Goal: Communication & Community: Connect with others

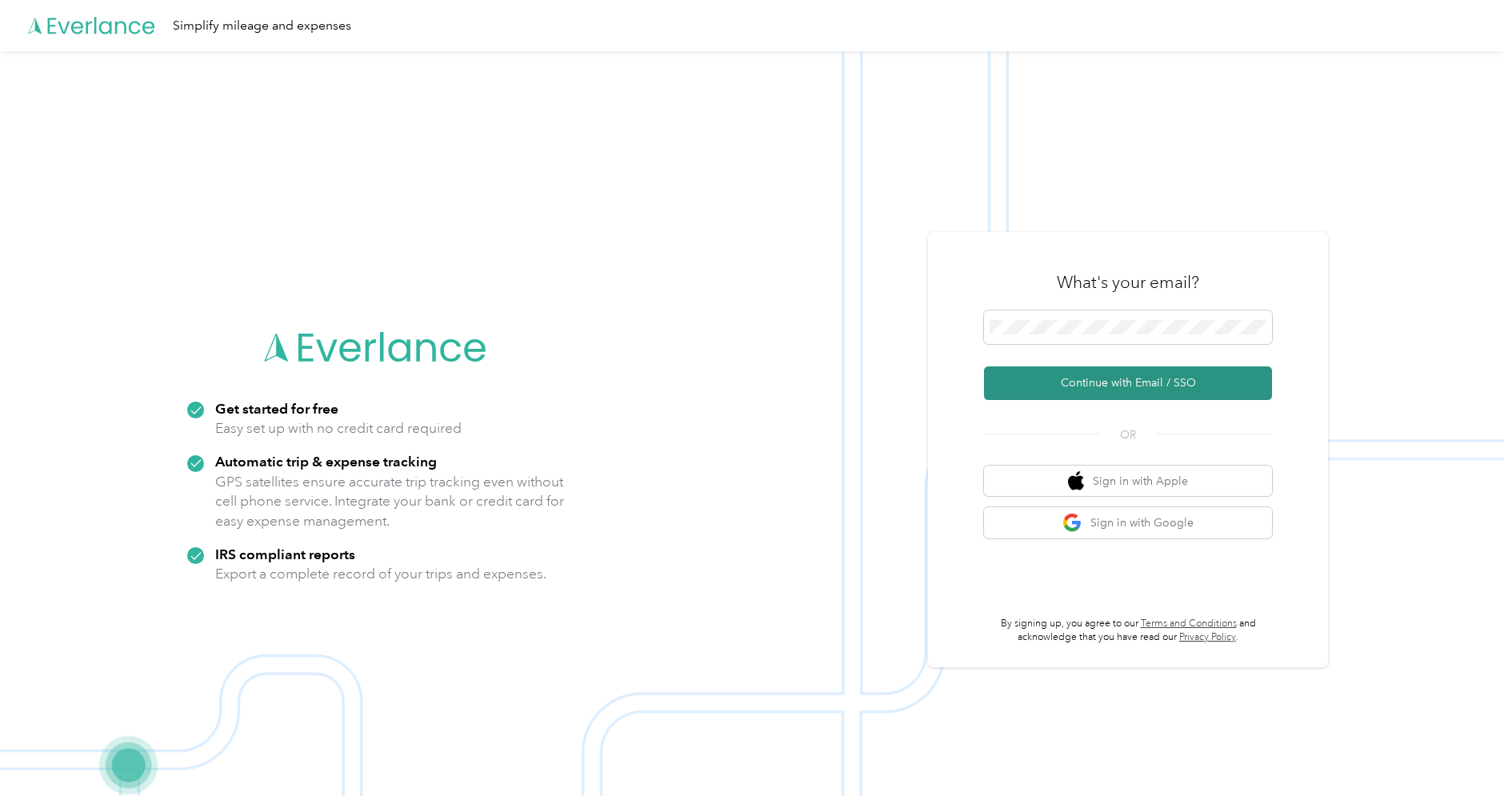
click at [1057, 378] on button "Continue with Email / SSO" at bounding box center [1128, 383] width 288 height 34
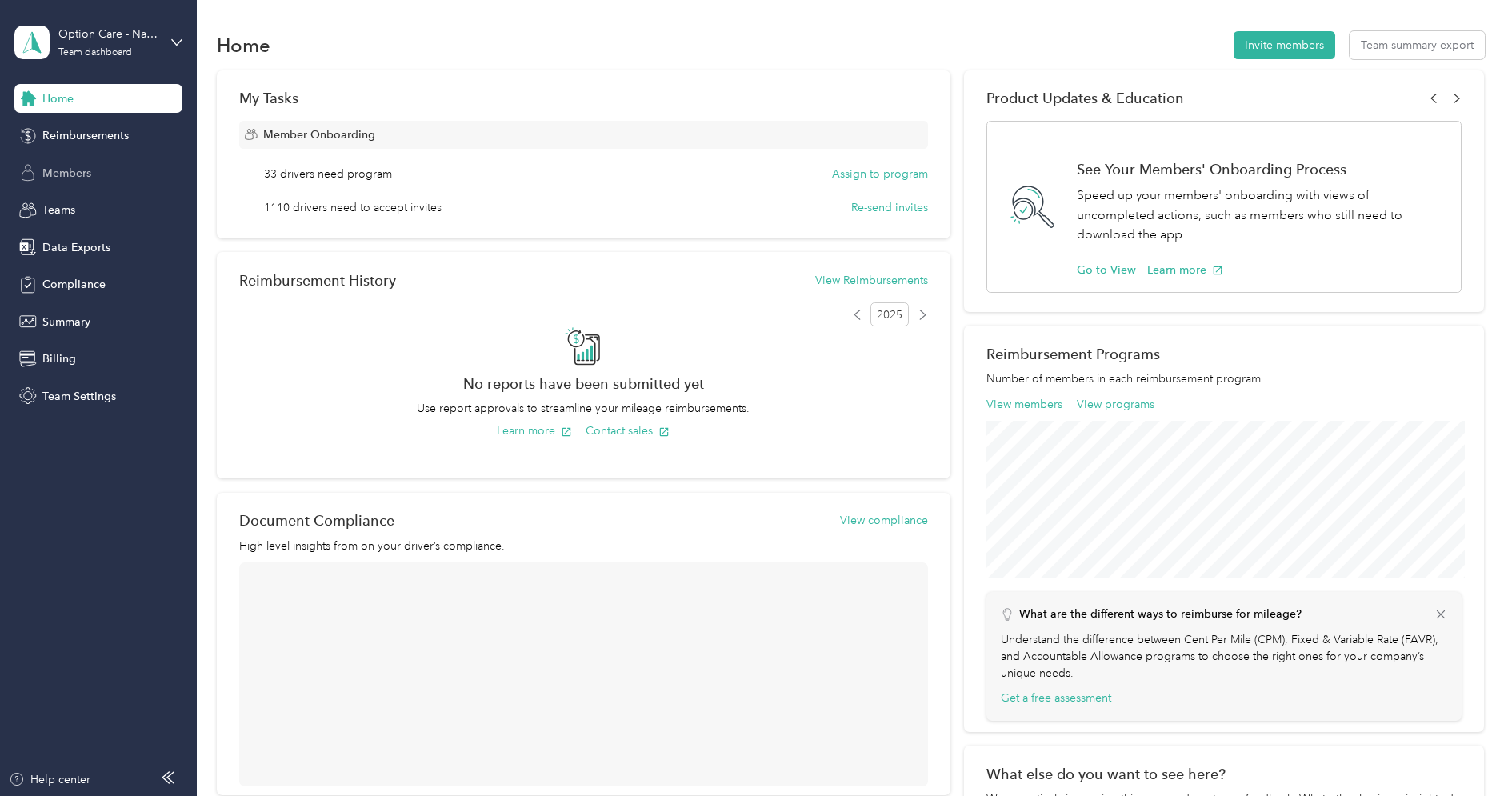
click at [72, 166] on span "Members" at bounding box center [66, 173] width 49 height 17
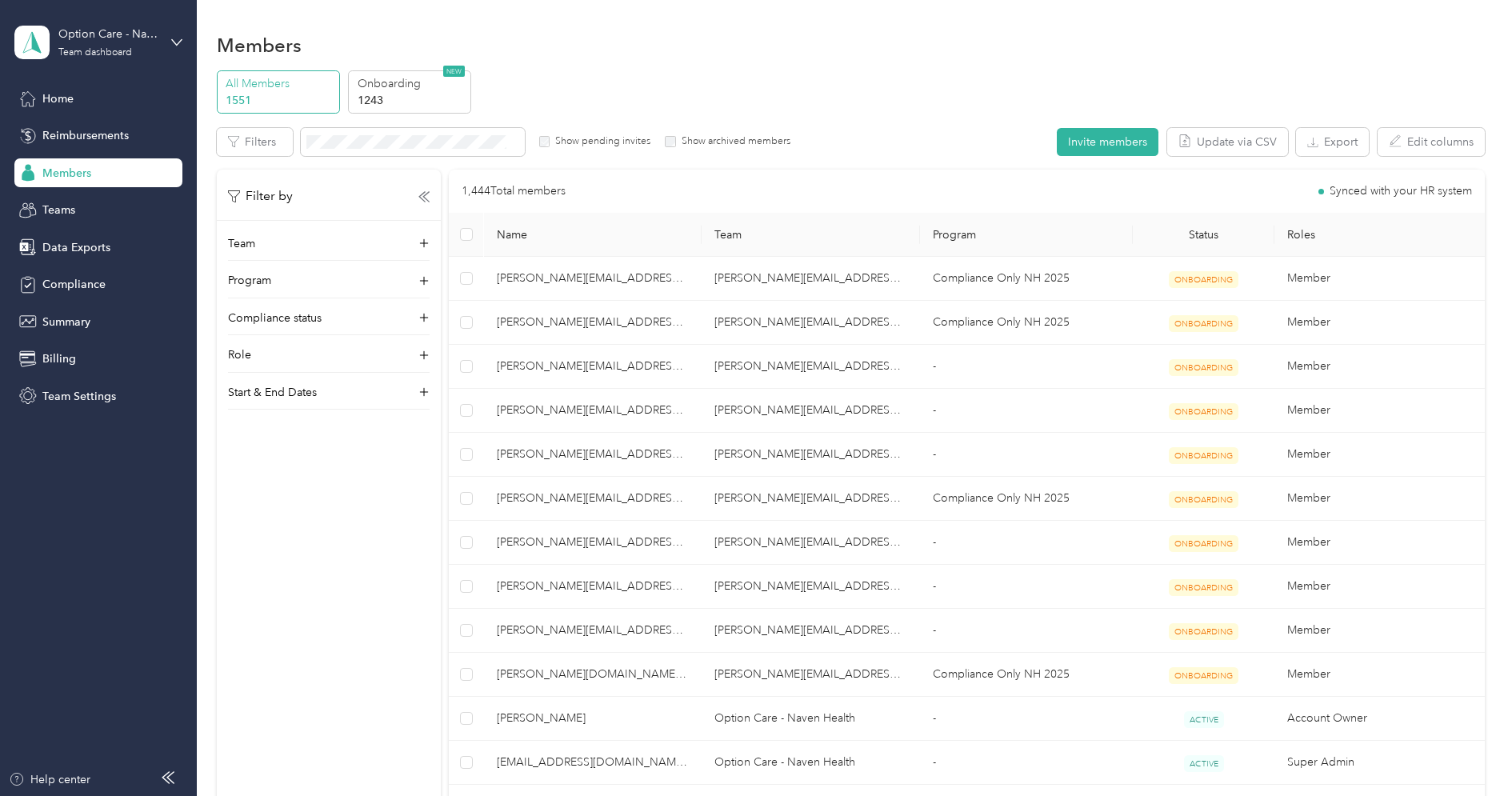
click at [685, 140] on label "Show archived members" at bounding box center [733, 141] width 114 height 14
click at [579, 135] on label "Show pending invites" at bounding box center [600, 141] width 101 height 14
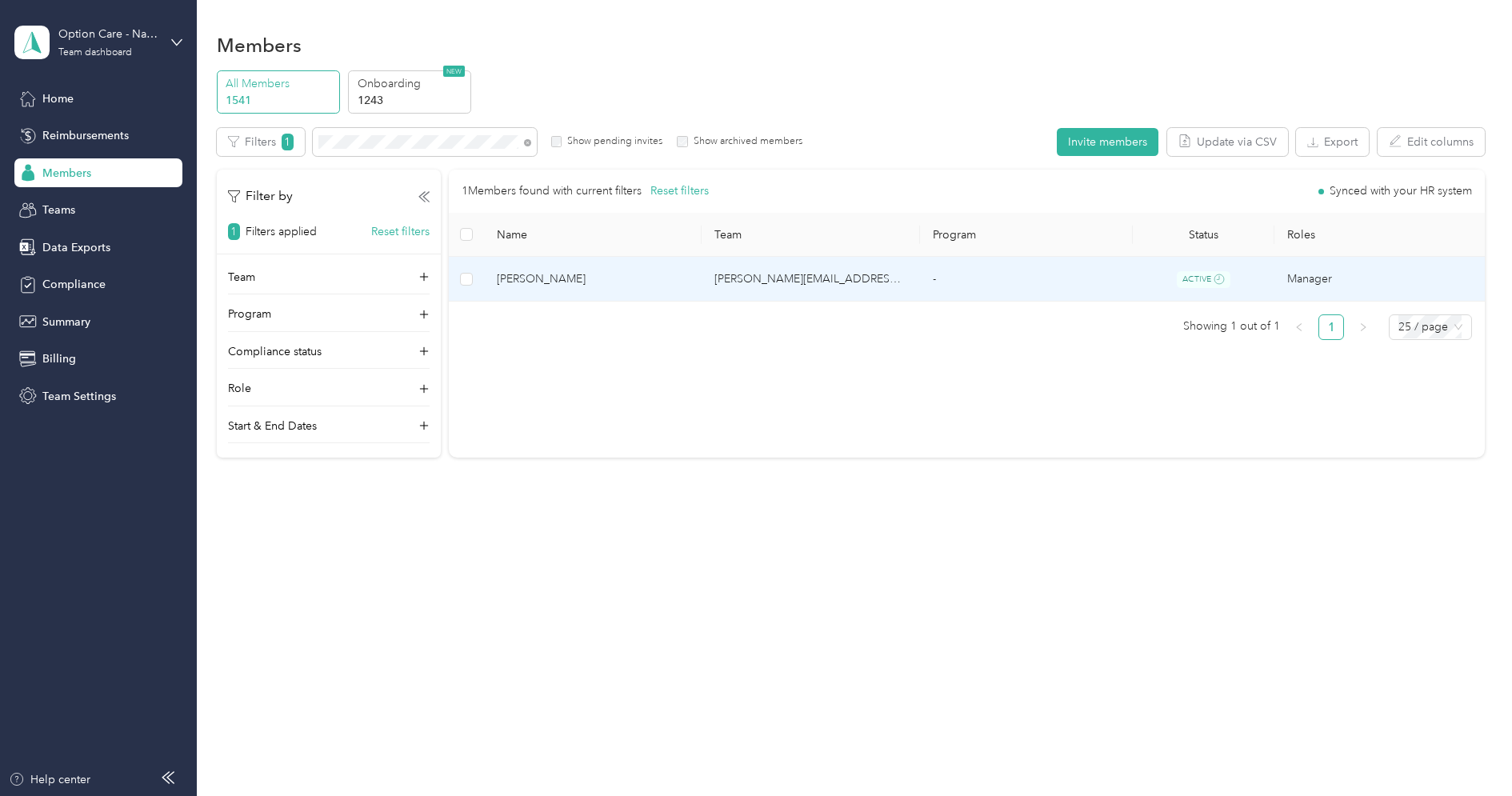
click at [650, 270] on span "[PERSON_NAME]" at bounding box center [593, 278] width 193 height 18
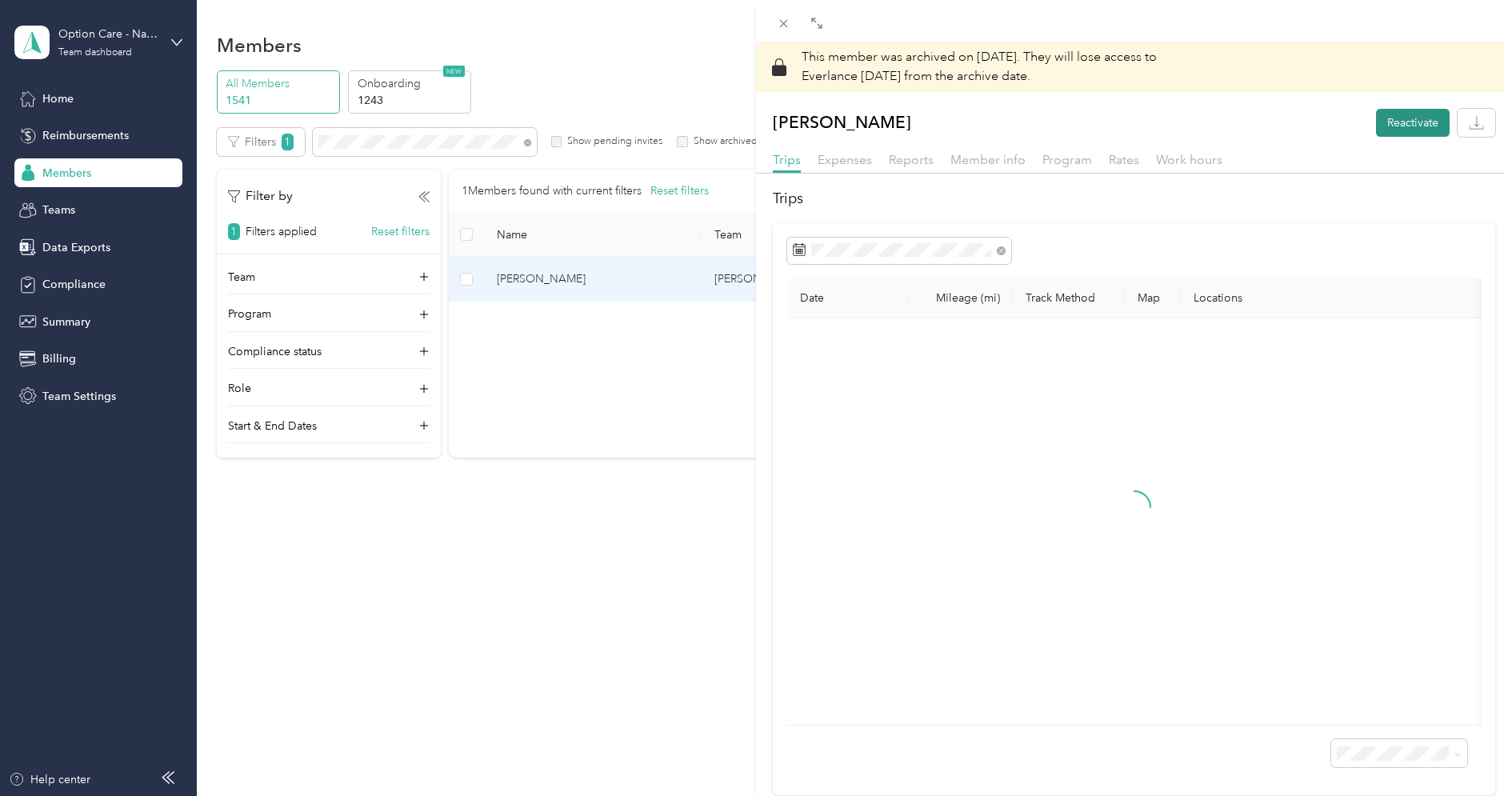
click at [1391, 119] on button "Reactivate" at bounding box center [1412, 122] width 74 height 28
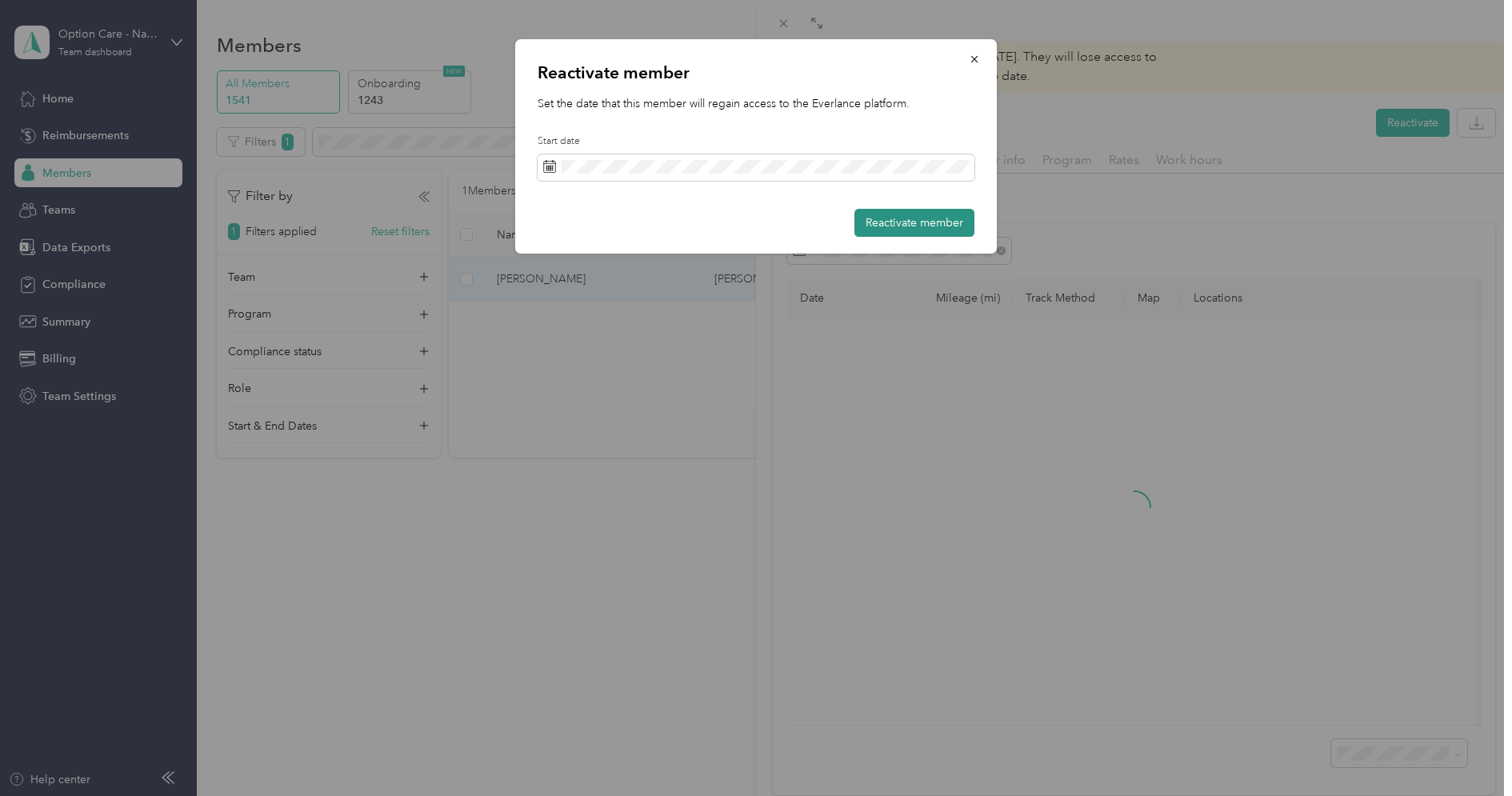
click at [894, 217] on button "Reactivate member" at bounding box center [914, 222] width 120 height 28
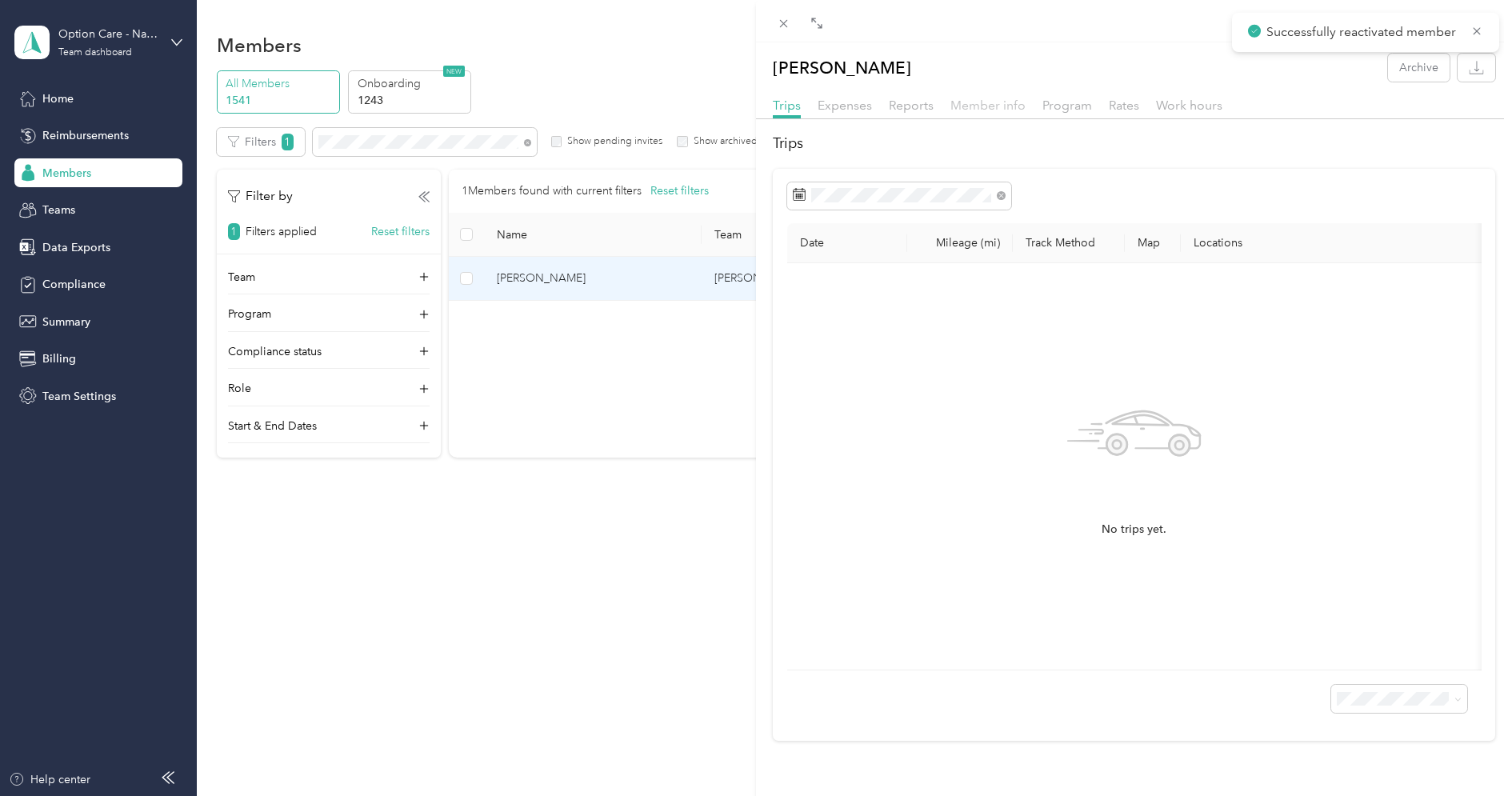
click at [1003, 105] on span "Member info" at bounding box center [988, 105] width 75 height 15
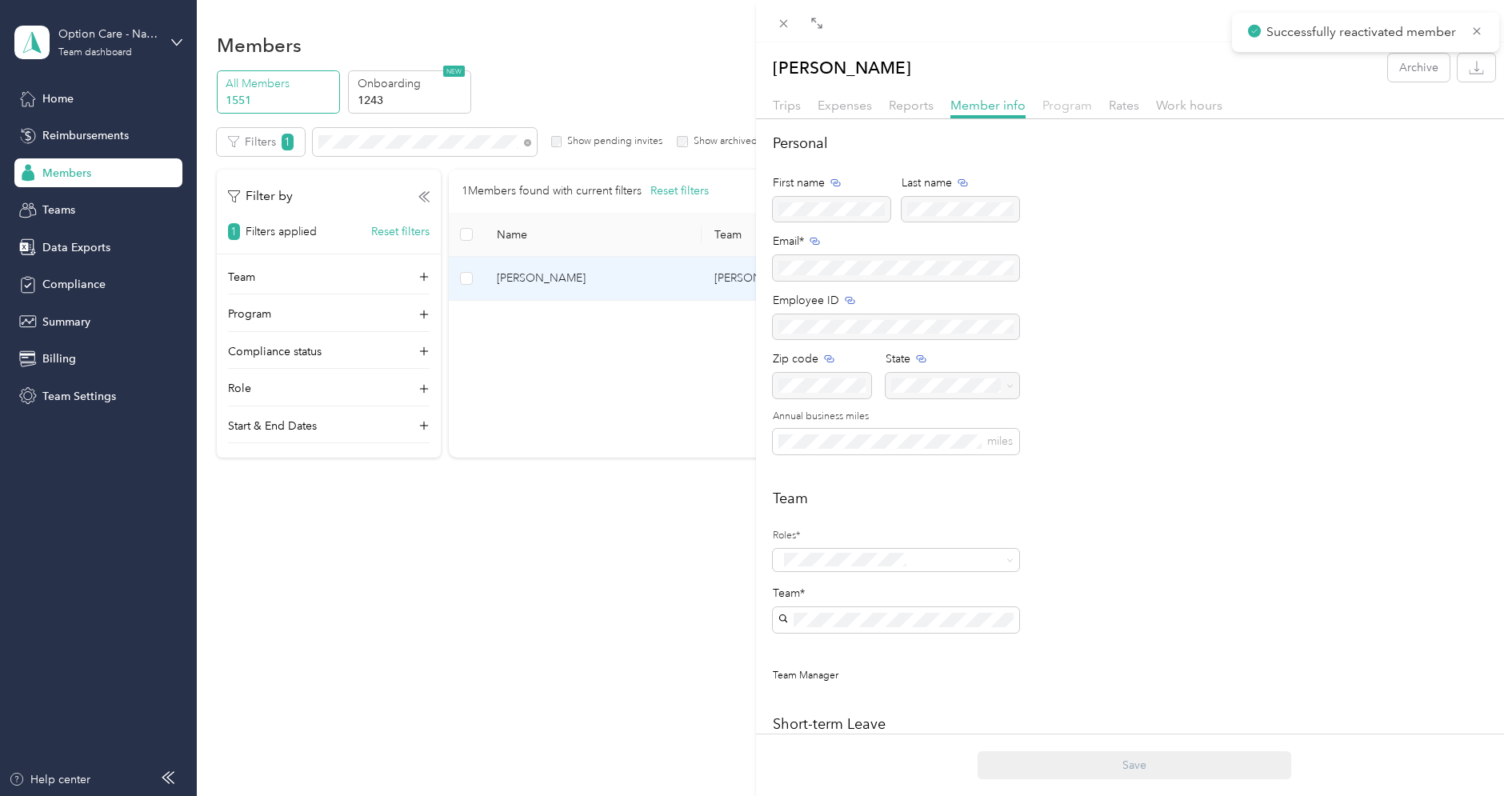
click at [1064, 97] on span "Program" at bounding box center [1066, 105] width 50 height 15
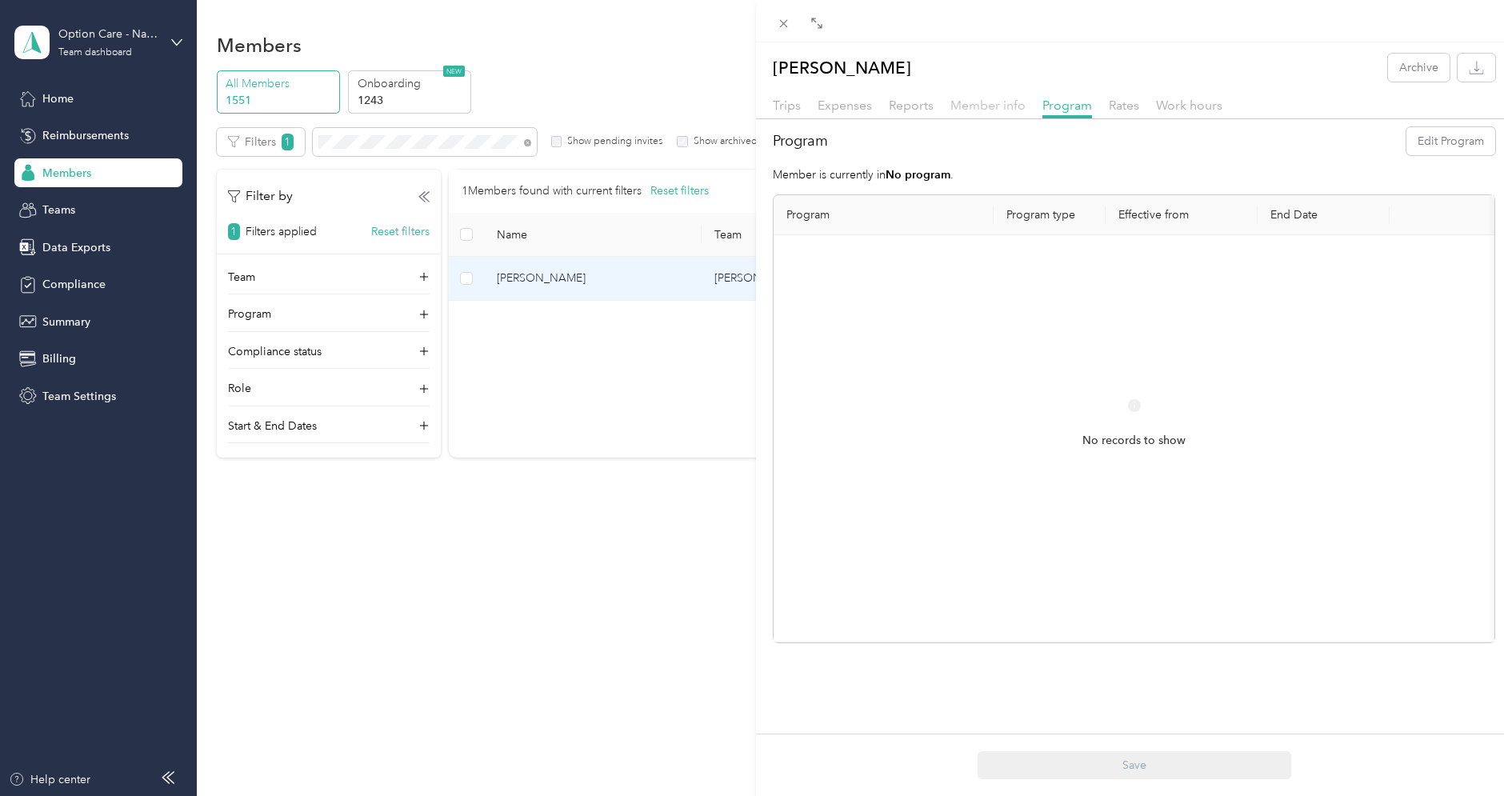
click at [996, 103] on span "Member info" at bounding box center [988, 105] width 75 height 15
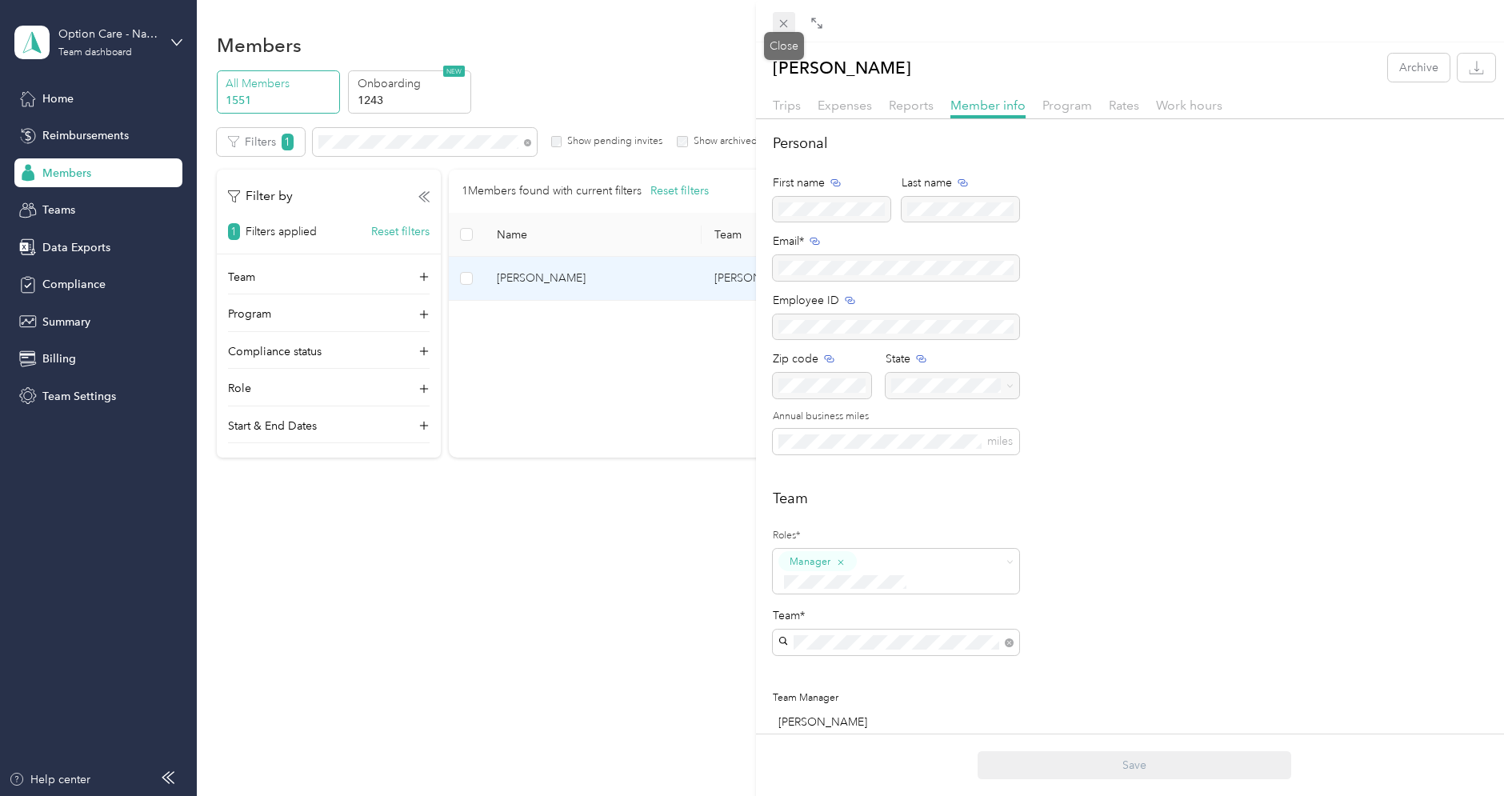
click at [784, 21] on icon at bounding box center [783, 23] width 14 height 14
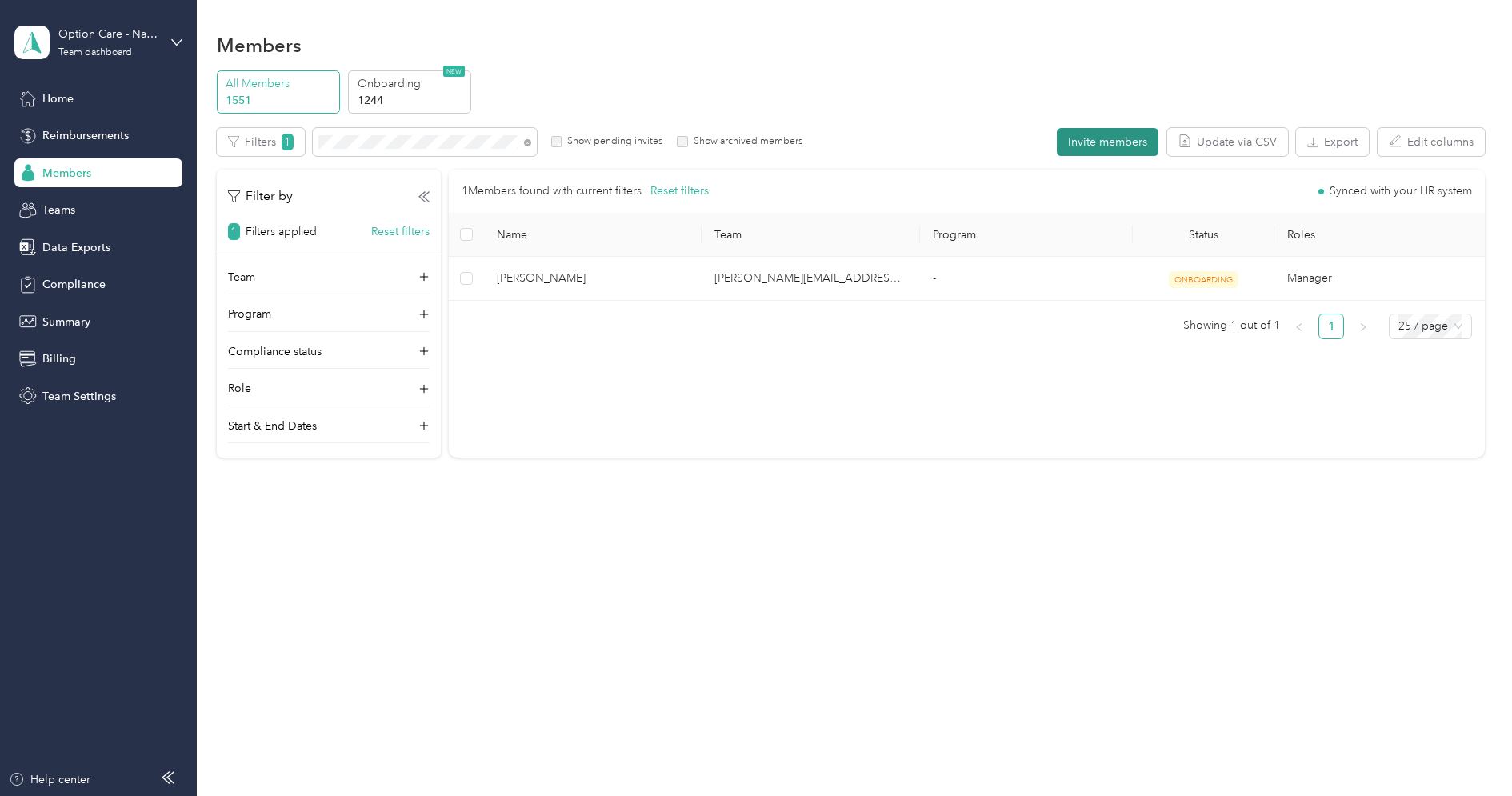
click at [1095, 148] on button "Invite members" at bounding box center [1107, 142] width 102 height 28
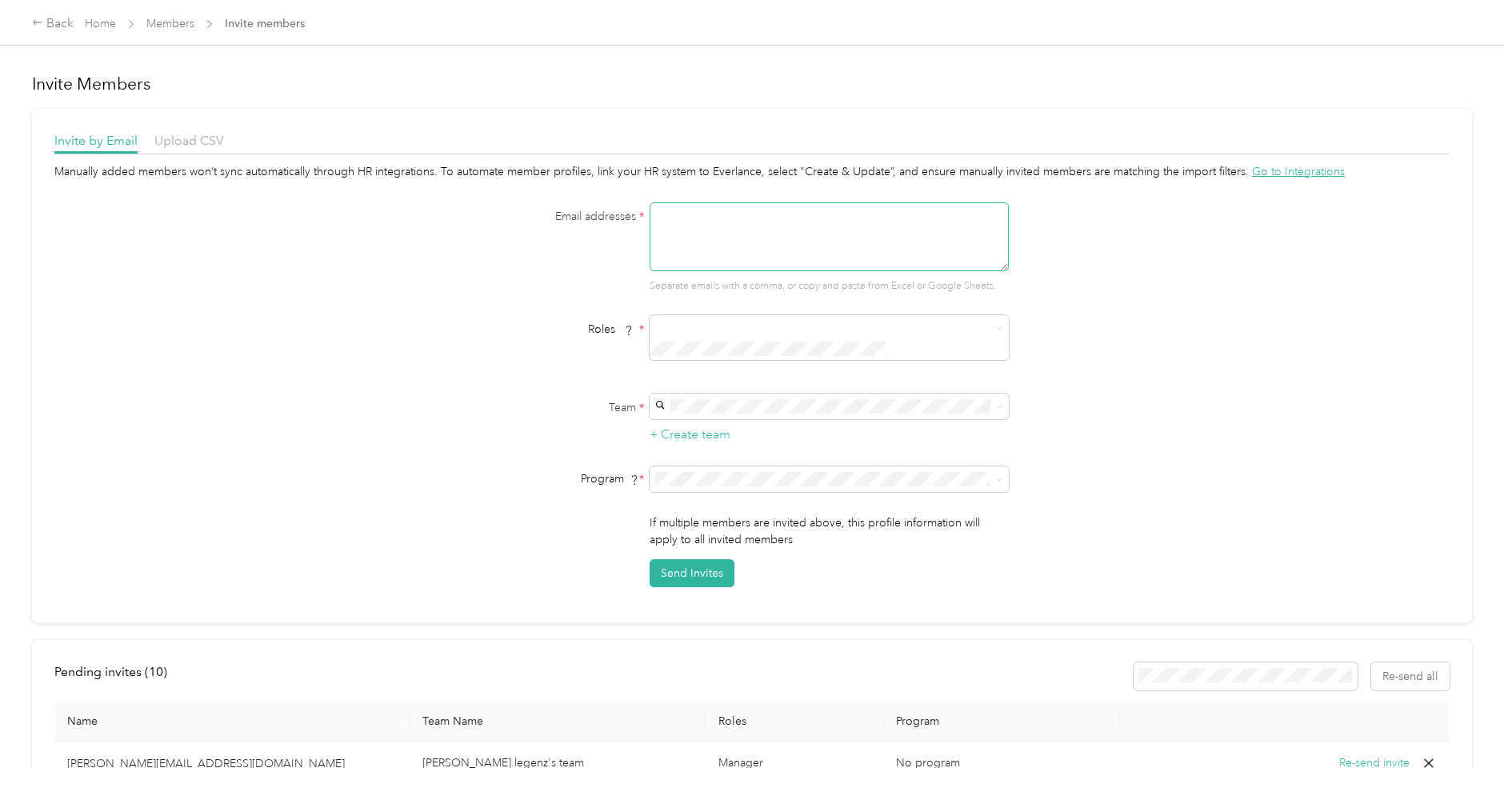
click at [680, 220] on textarea at bounding box center [829, 237] width 359 height 69
paste textarea "[PERSON_NAME][EMAIL_ADDRESS][PERSON_NAME][DOMAIN_NAME]"
type textarea "[PERSON_NAME][EMAIL_ADDRESS][PERSON_NAME][DOMAIN_NAME], [PERSON_NAME][DOMAIN_NA…"
click at [767, 210] on textarea "[PERSON_NAME][EMAIL_ADDRESS][PERSON_NAME][DOMAIN_NAME], [PERSON_NAME][DOMAIN_NA…" at bounding box center [829, 237] width 359 height 69
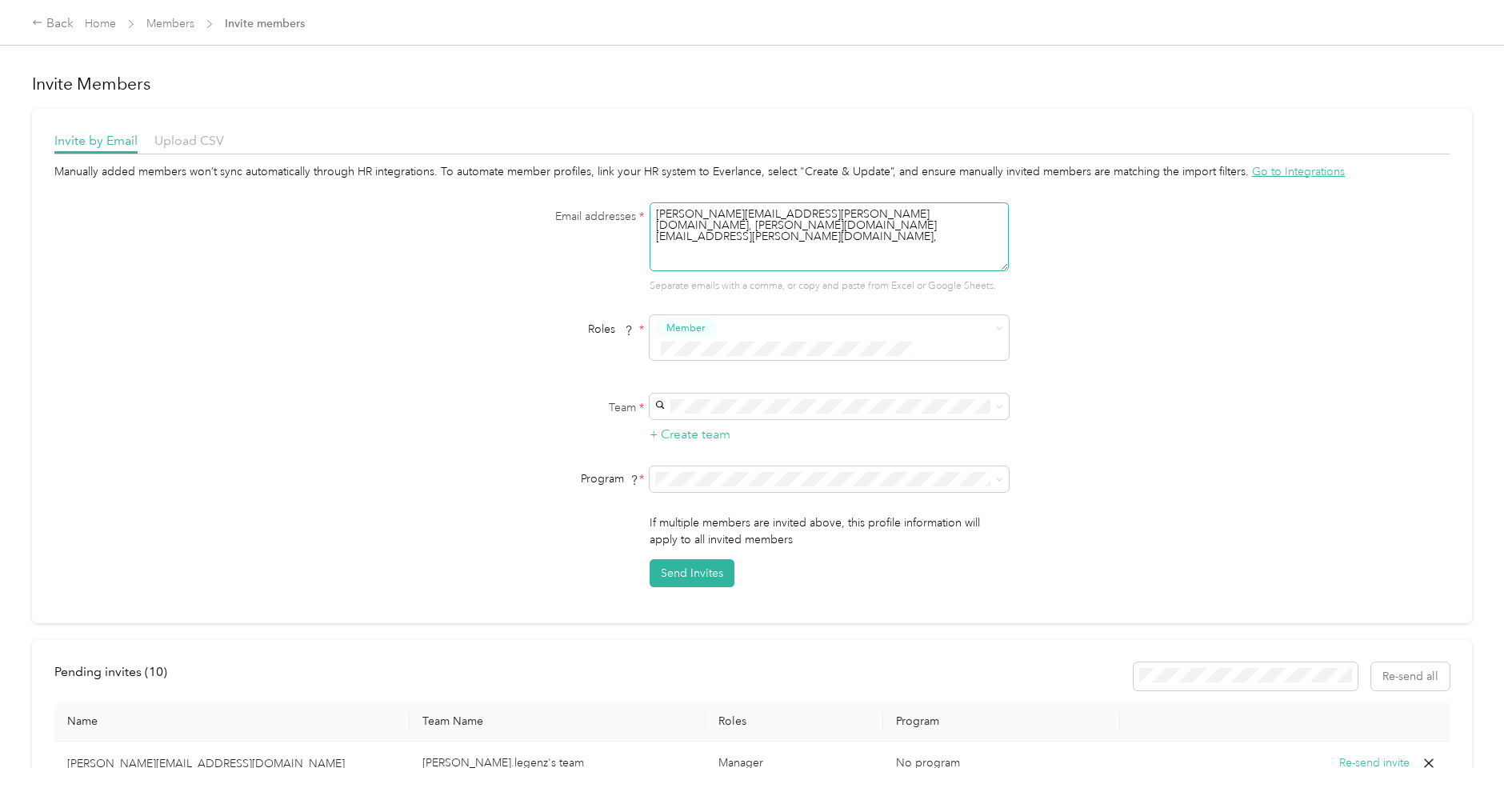
click at [767, 210] on textarea "[PERSON_NAME][EMAIL_ADDRESS][PERSON_NAME][DOMAIN_NAME], [PERSON_NAME][DOMAIN_NA…" at bounding box center [829, 237] width 359 height 69
click at [154, 31] on span "Members" at bounding box center [170, 23] width 48 height 17
click at [164, 31] on span "Members" at bounding box center [170, 23] width 48 height 17
click at [164, 27] on link "Members" at bounding box center [170, 23] width 48 height 14
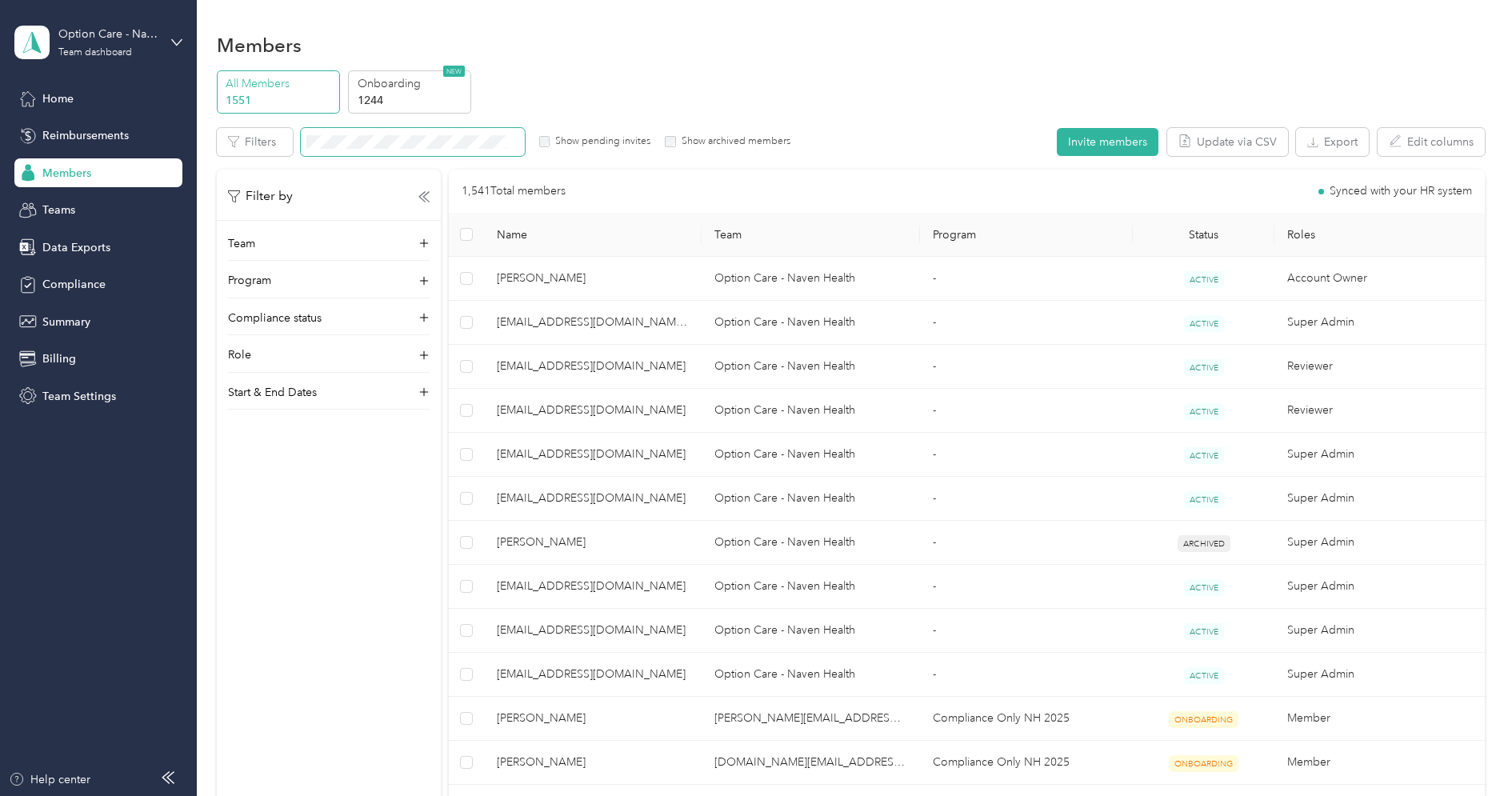
click at [432, 132] on span at bounding box center [413, 142] width 224 height 28
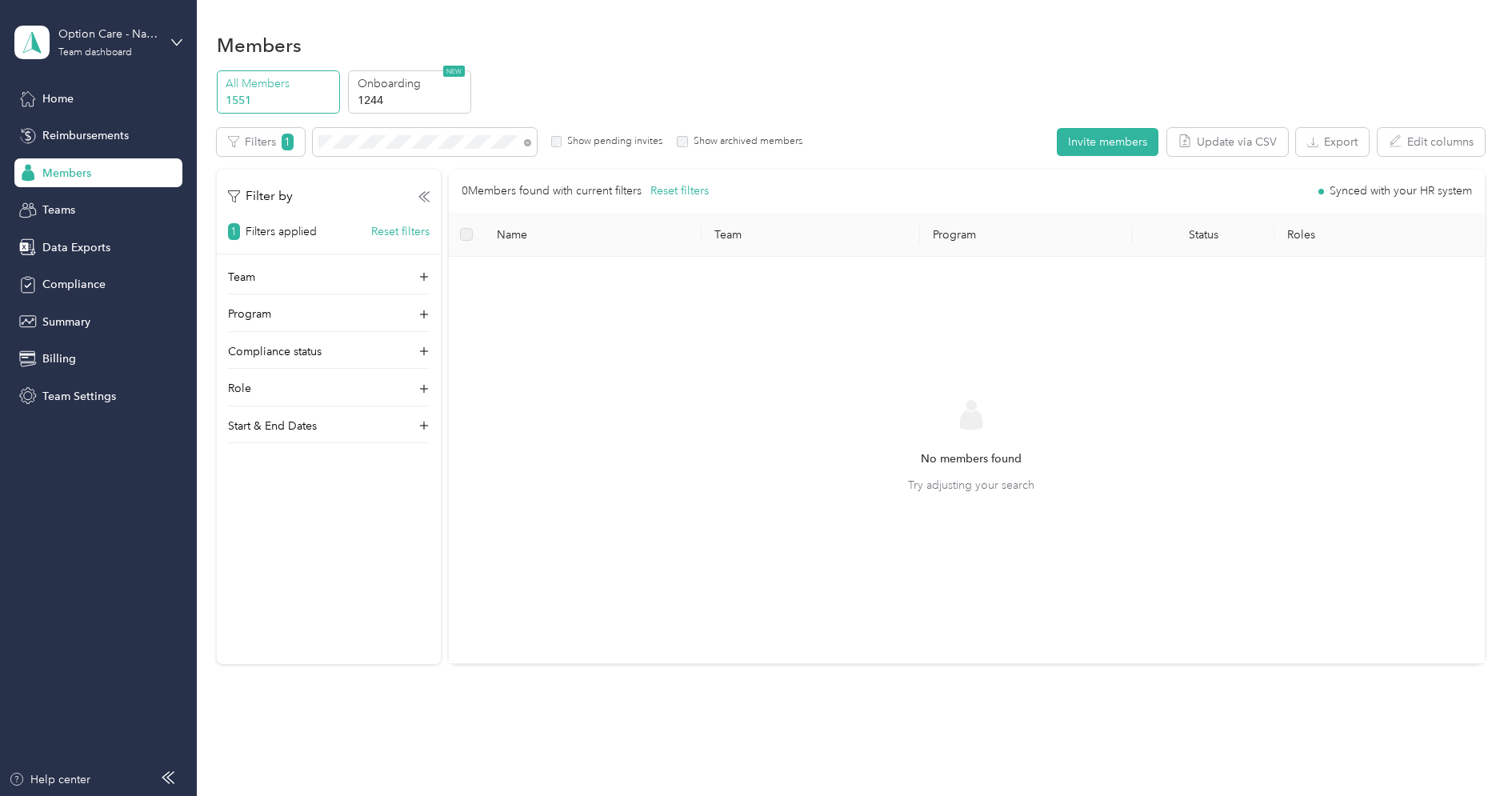
click at [619, 137] on label "Show pending invites" at bounding box center [612, 141] width 101 height 14
click at [694, 137] on label "Show archived members" at bounding box center [745, 141] width 114 height 14
click at [1099, 140] on button "Invite members" at bounding box center [1107, 142] width 102 height 28
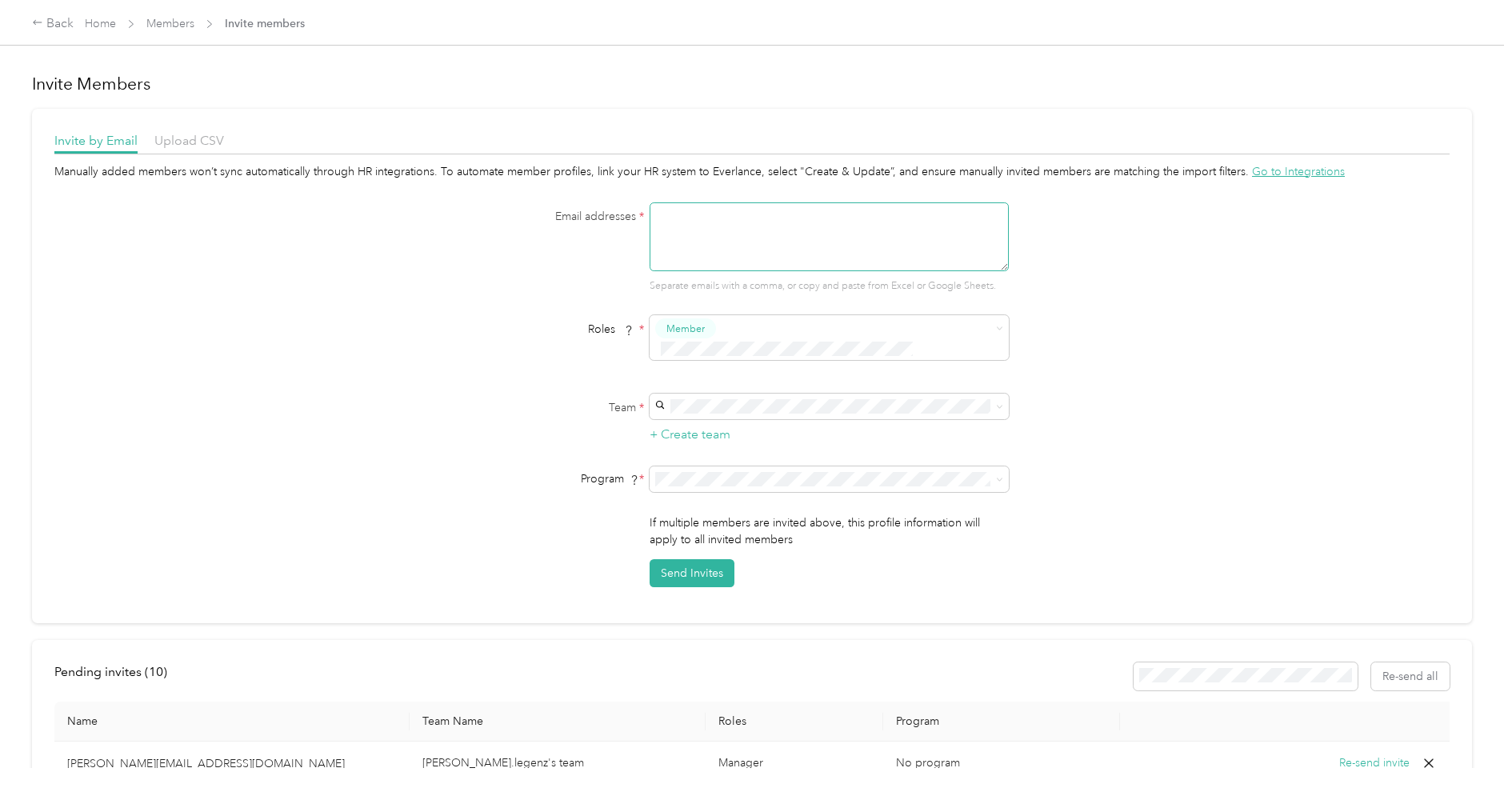
click at [799, 232] on textarea at bounding box center [829, 237] width 359 height 69
paste textarea "[PERSON_NAME][EMAIL_ADDRESS][PERSON_NAME][DOMAIN_NAME]"
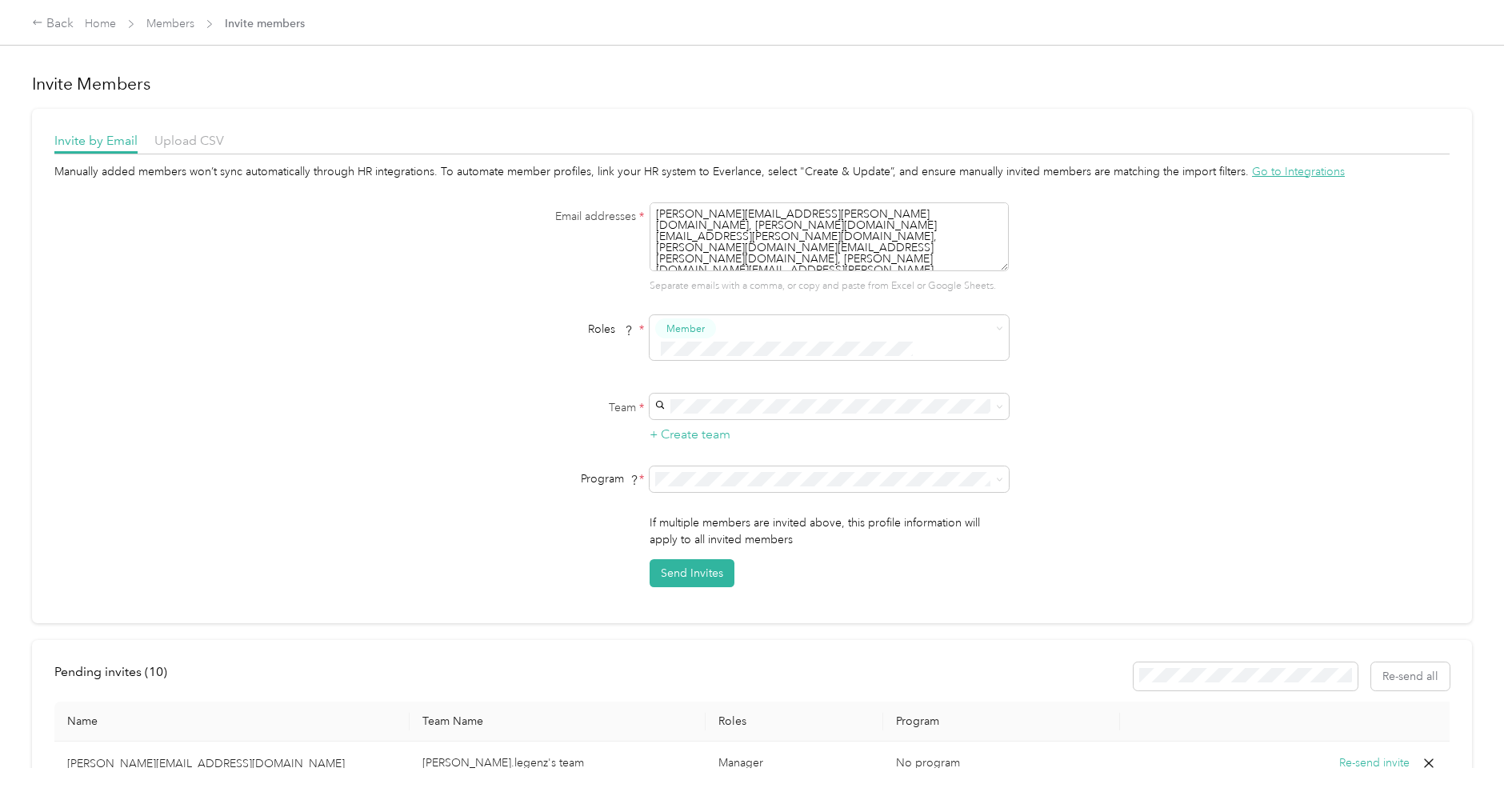
type textarea "[PERSON_NAME][EMAIL_ADDRESS][PERSON_NAME][DOMAIN_NAME], [PERSON_NAME][DOMAIN_NA…"
click at [1147, 304] on div "Manually added members won’t sync automatically through HR integrations. To aut…" at bounding box center [751, 376] width 1395 height 424
click at [770, 419] on div "[PERSON_NAME][EMAIL_ADDRESS][PERSON_NAME][DOMAIN_NAME] [PERSON_NAME]" at bounding box center [833, 433] width 336 height 53
click at [727, 547] on span "Compliance Only NH 2025 (CPM)" at bounding box center [749, 543] width 170 height 14
click at [693, 559] on button "Send Invites" at bounding box center [692, 573] width 85 height 28
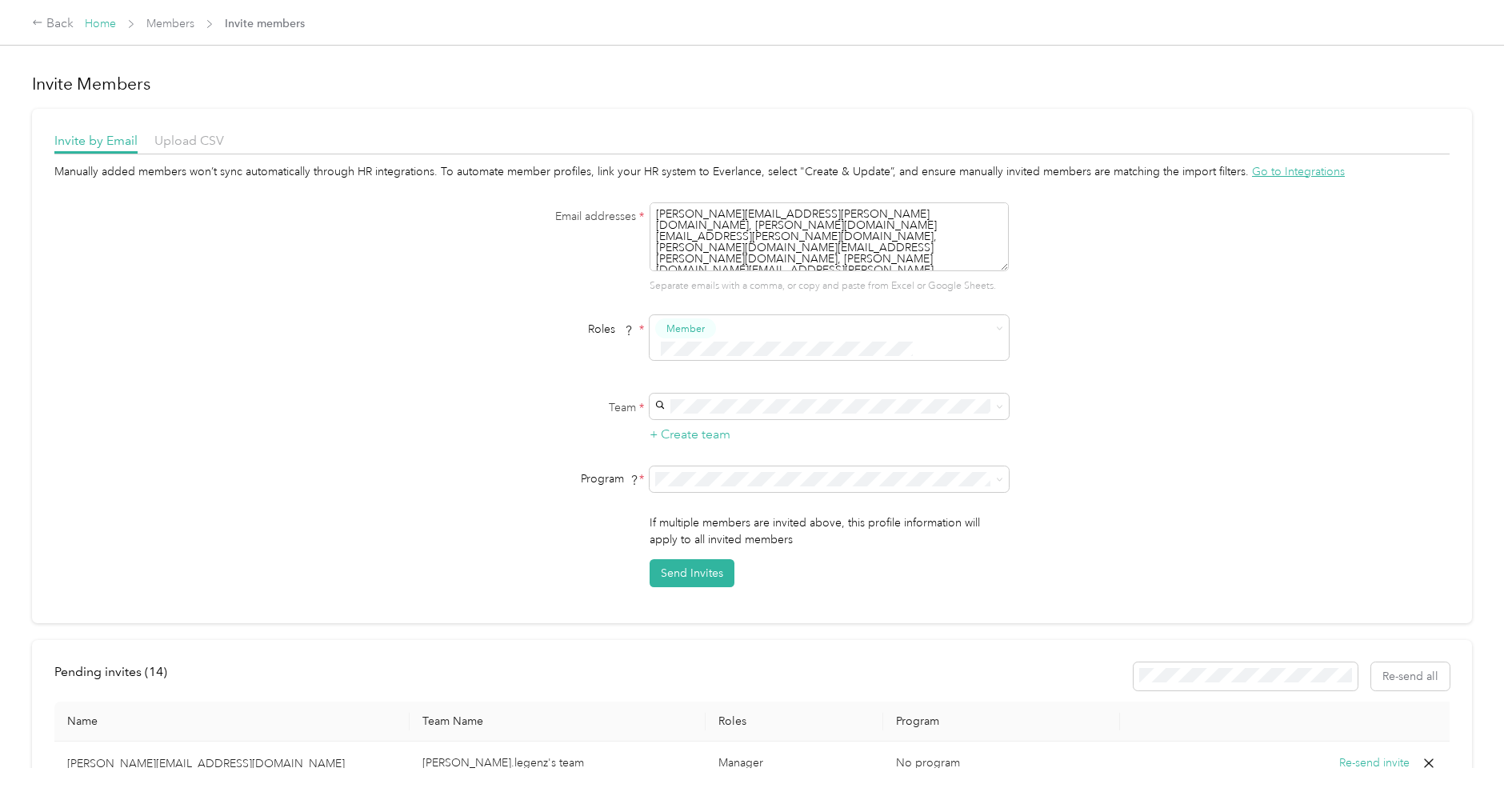
click at [97, 21] on link "Home" at bounding box center [100, 23] width 31 height 14
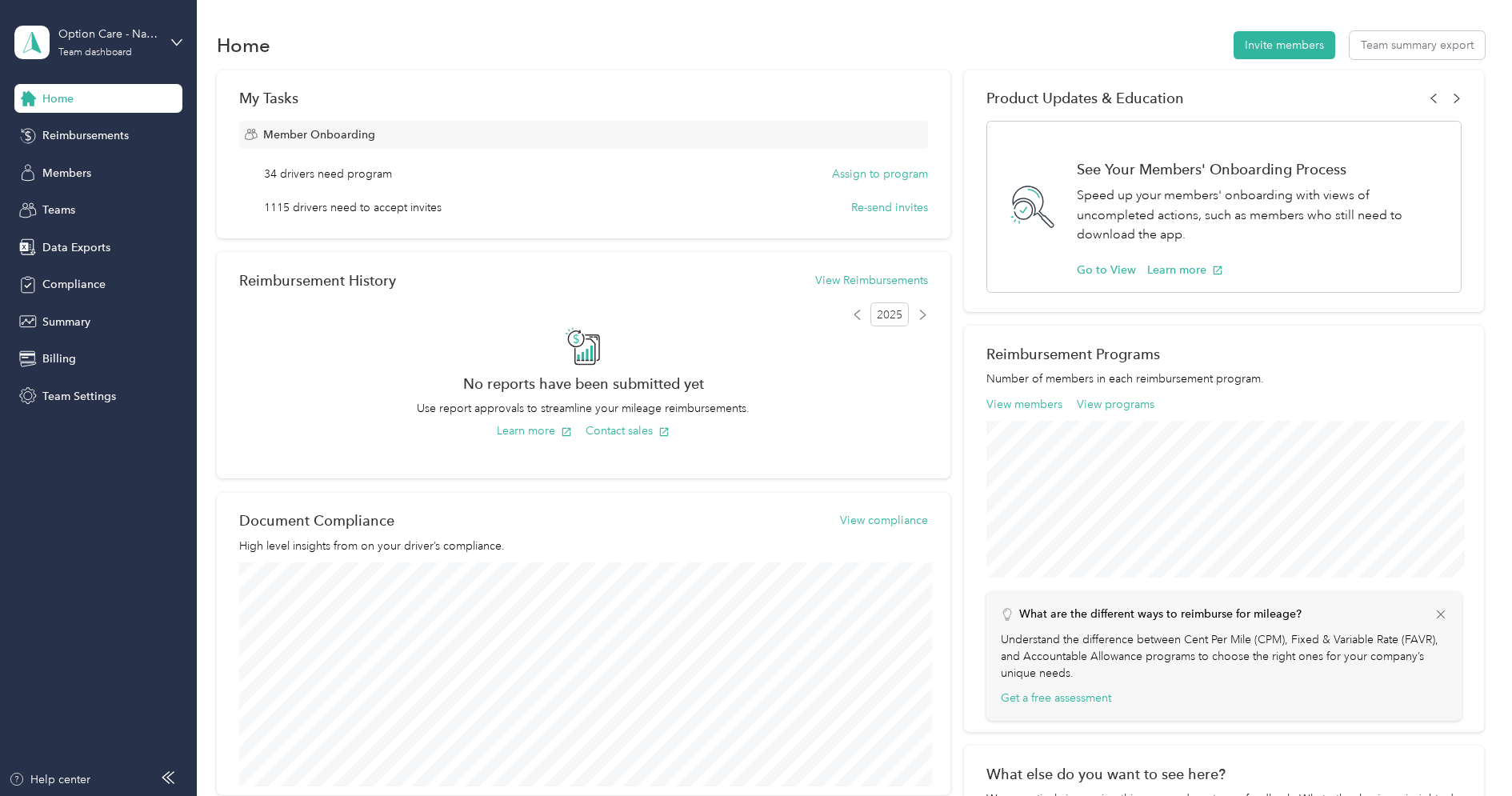
click at [329, 31] on div "Home Invite members Team summary export" at bounding box center [850, 45] width 1268 height 34
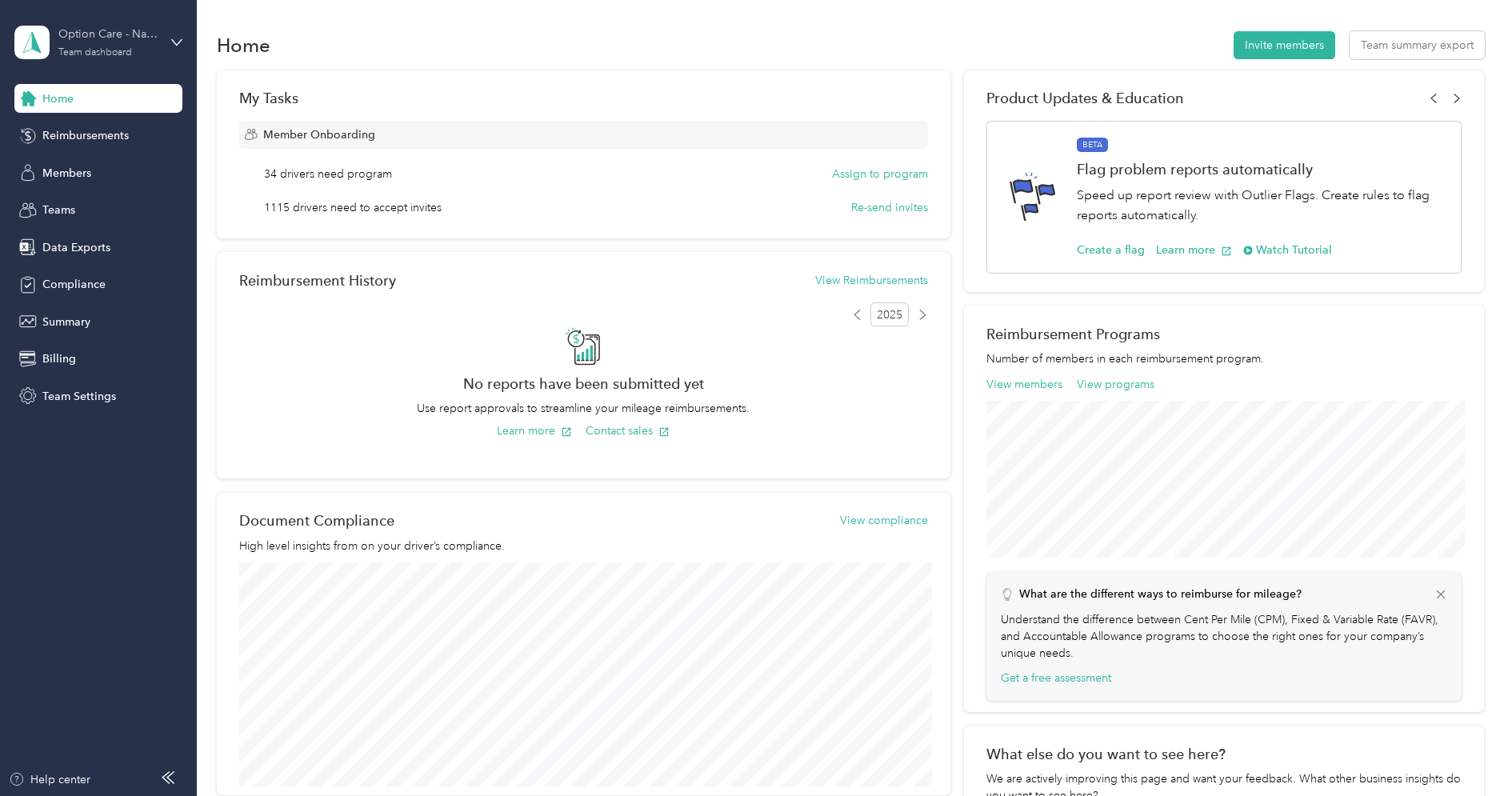
click at [114, 42] on div "Option Care - Naven Health" at bounding box center [107, 34] width 100 height 17
click at [78, 196] on div "Log out" at bounding box center [60, 205] width 62 height 17
